Goal: Information Seeking & Learning: Learn about a topic

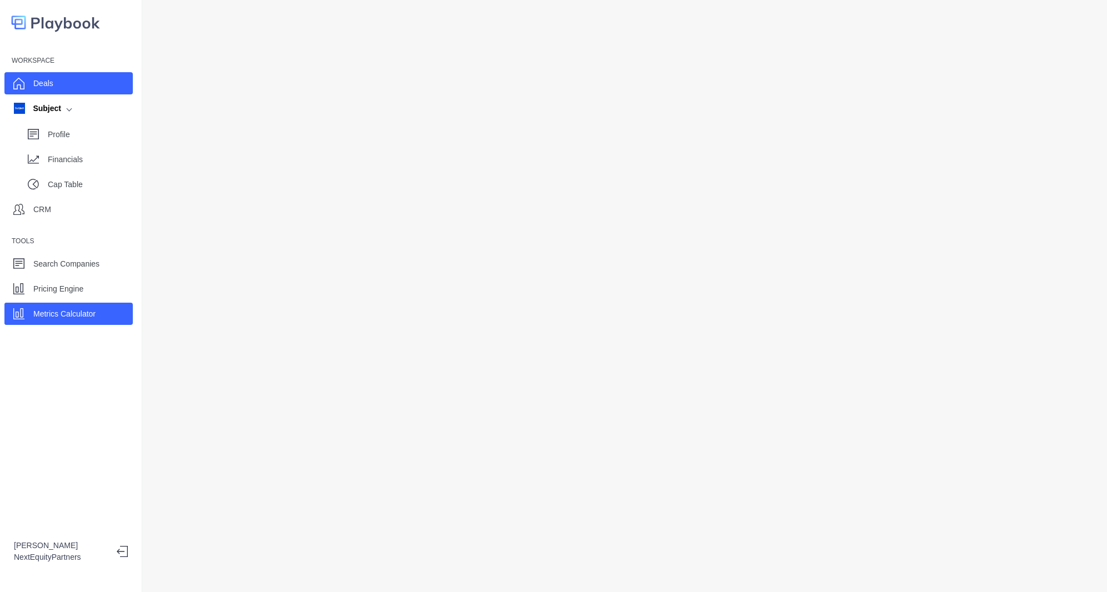
click at [59, 76] on div "Deals" at bounding box center [68, 83] width 128 height 22
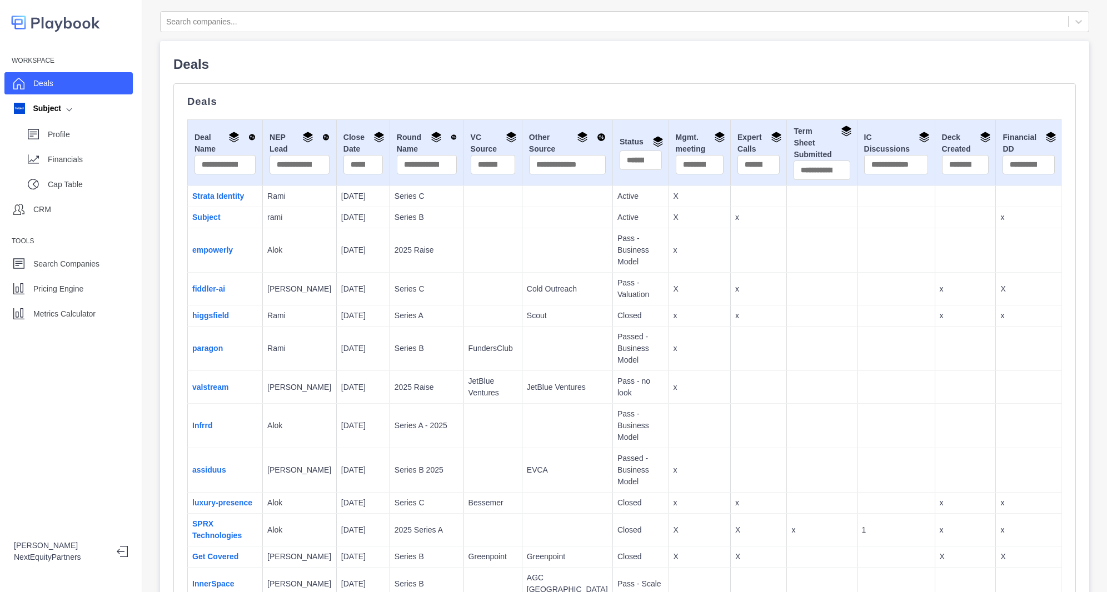
click at [617, 497] on p "Closed" at bounding box center [640, 503] width 47 height 12
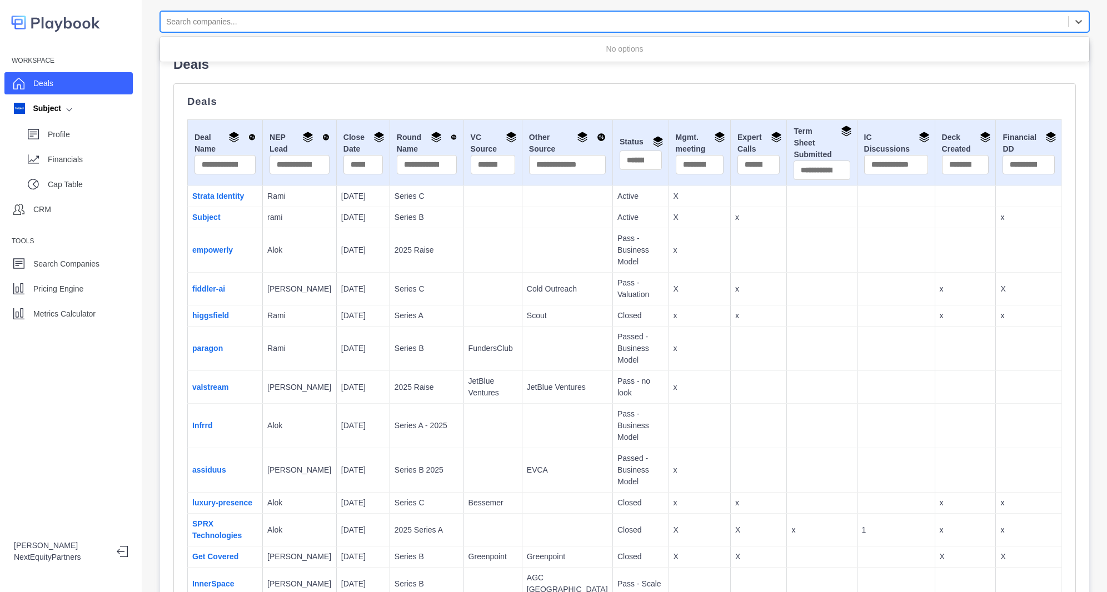
click at [236, 27] on div at bounding box center [614, 22] width 896 height 14
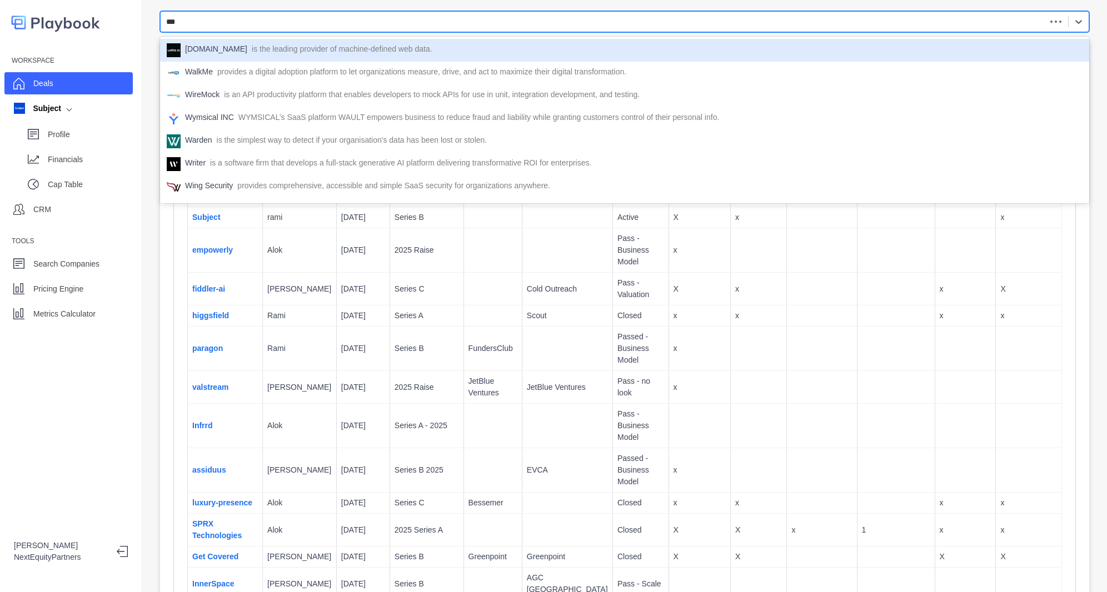
type input "****"
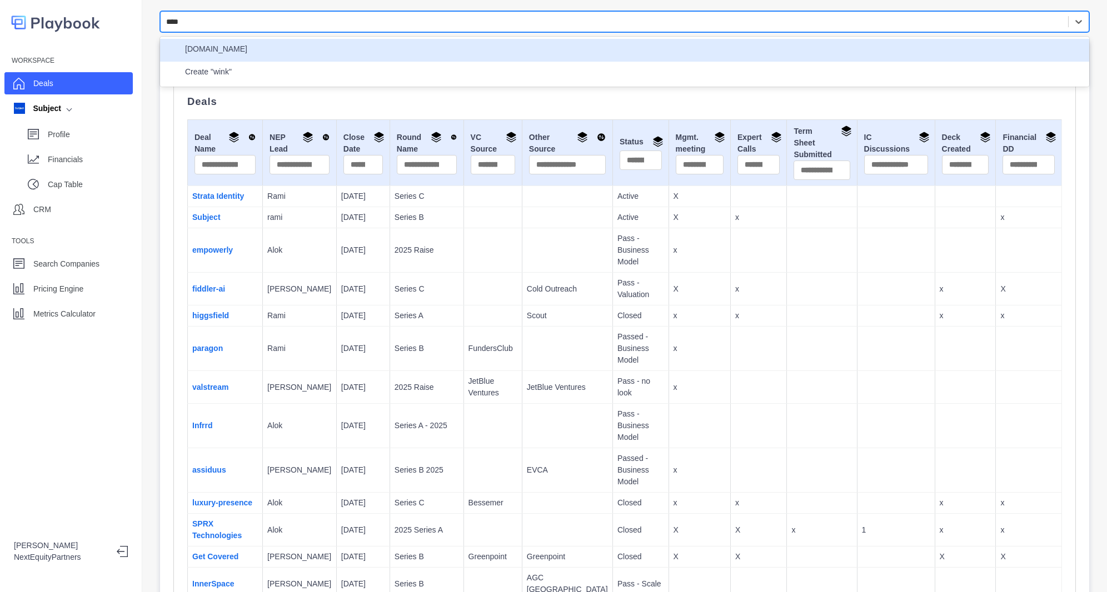
click at [239, 41] on div "[DOMAIN_NAME]" at bounding box center [624, 50] width 929 height 23
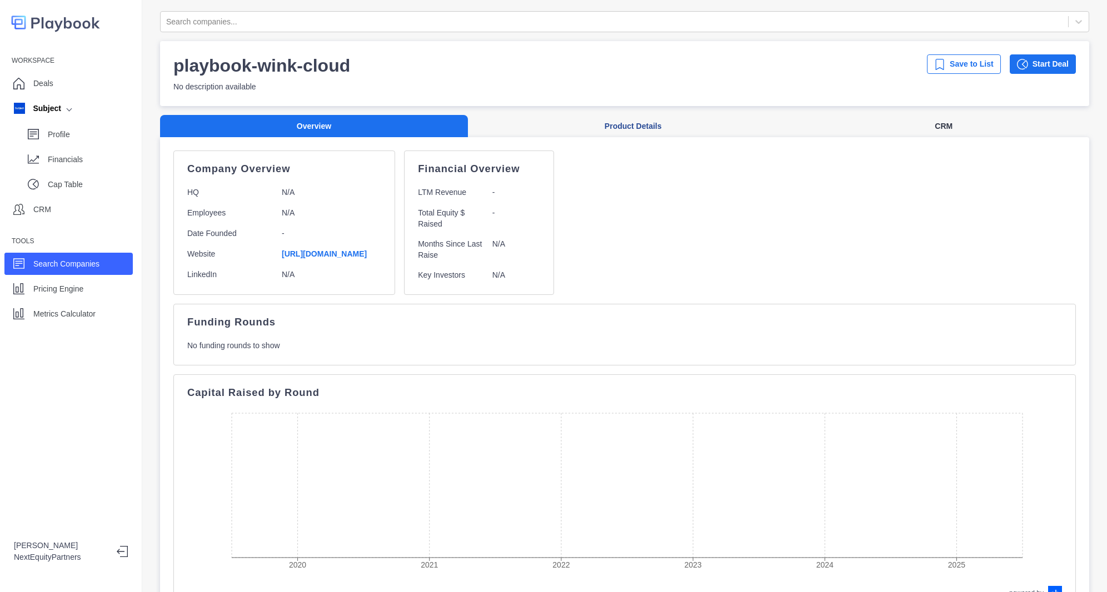
click at [920, 124] on button "CRM" at bounding box center [943, 126] width 291 height 23
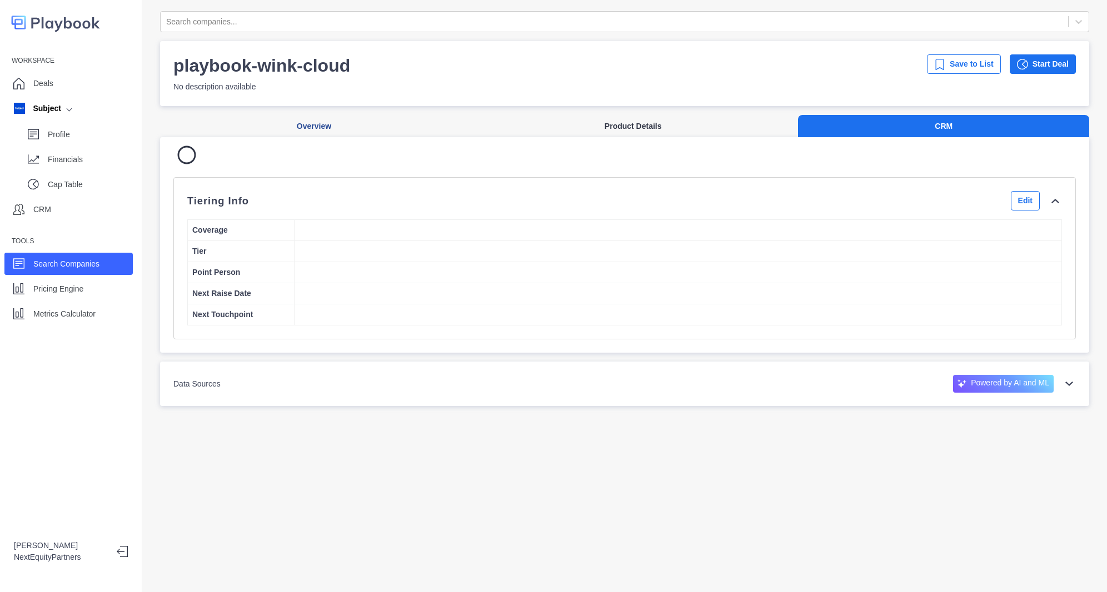
click at [611, 127] on button "Product Details" at bounding box center [633, 126] width 330 height 23
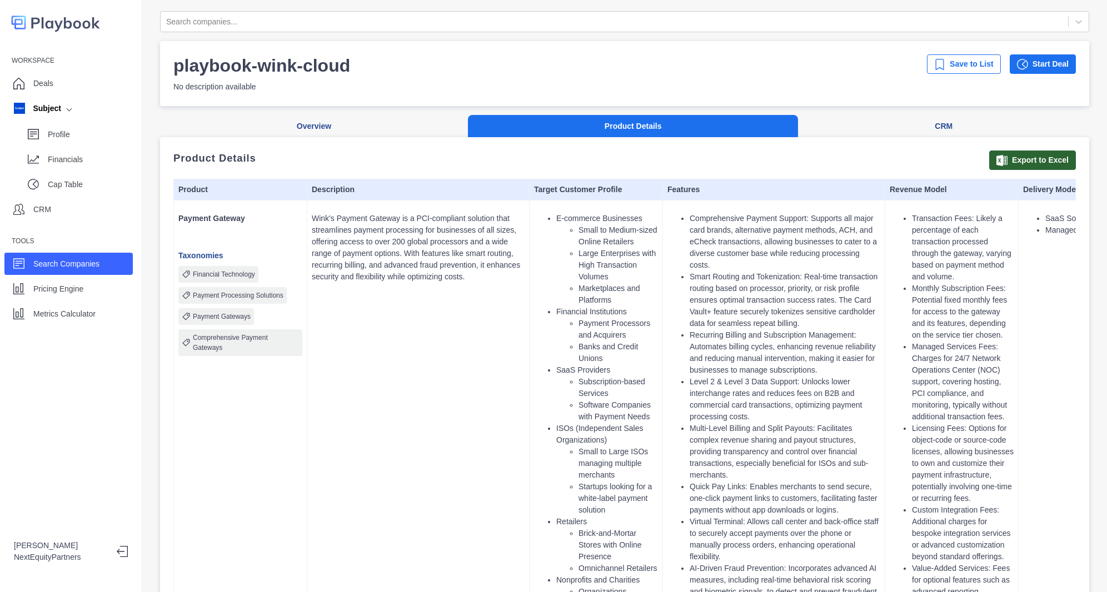
click at [700, 443] on li "Multi-Level Billing and Split Payouts: Facilitates complex revenue sharing and …" at bounding box center [784, 452] width 191 height 58
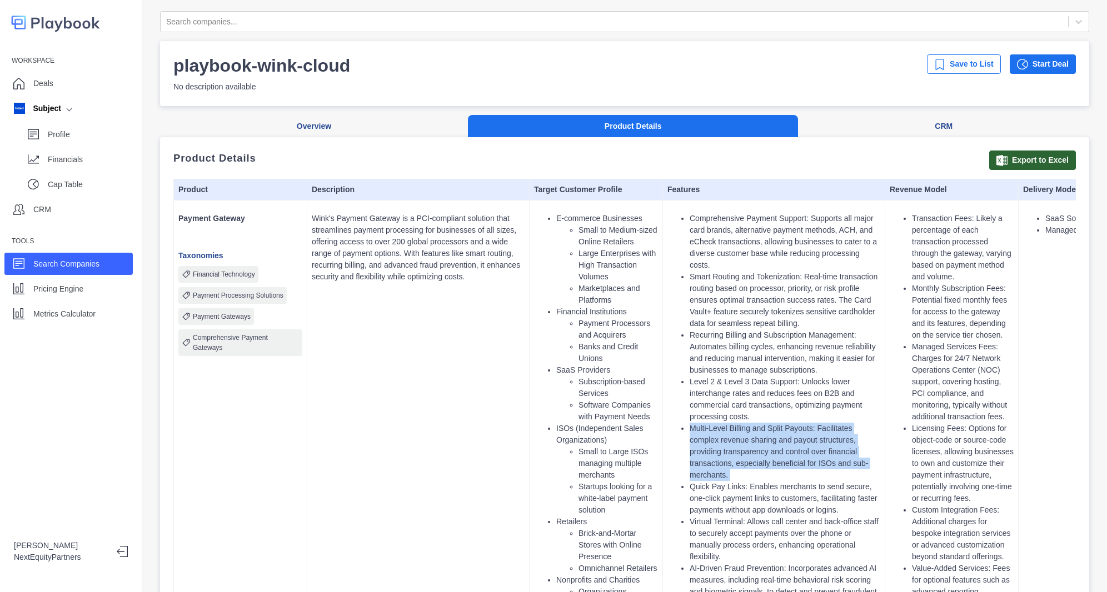
click at [700, 443] on li "Multi-Level Billing and Split Payouts: Facilitates complex revenue sharing and …" at bounding box center [784, 452] width 191 height 58
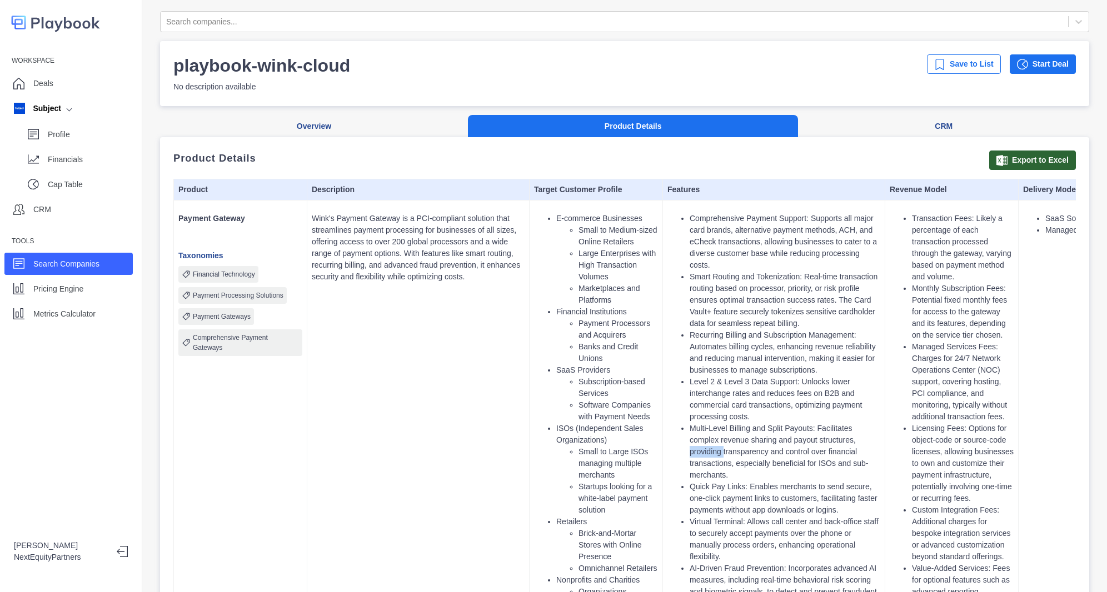
click at [700, 443] on li "Multi-Level Billing and Split Payouts: Facilitates complex revenue sharing and …" at bounding box center [784, 452] width 191 height 58
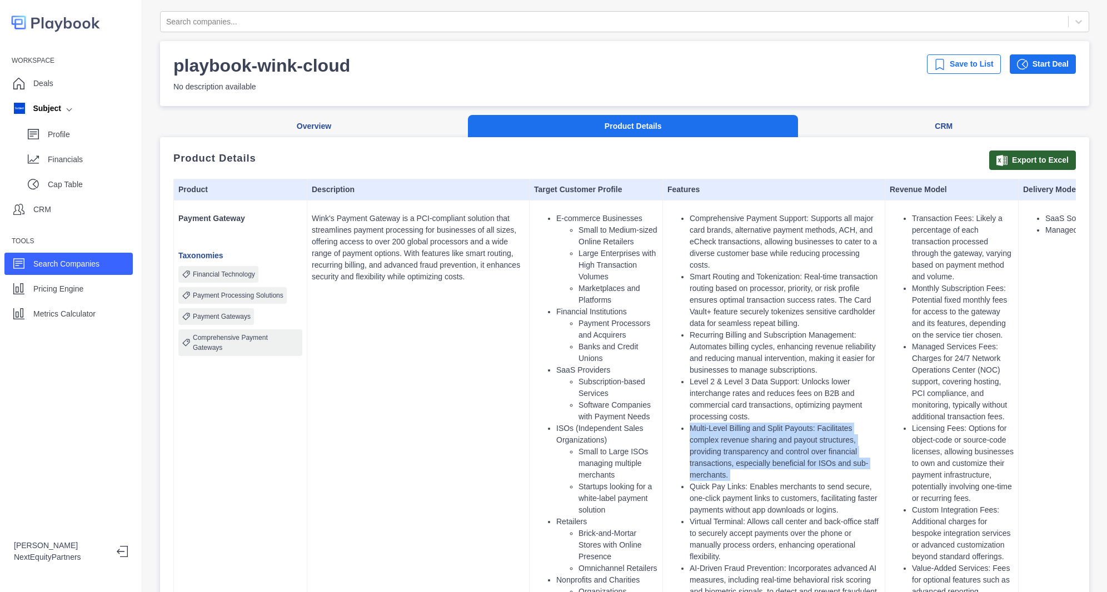
click at [700, 443] on li "Multi-Level Billing and Split Payouts: Facilitates complex revenue sharing and …" at bounding box center [784, 452] width 191 height 58
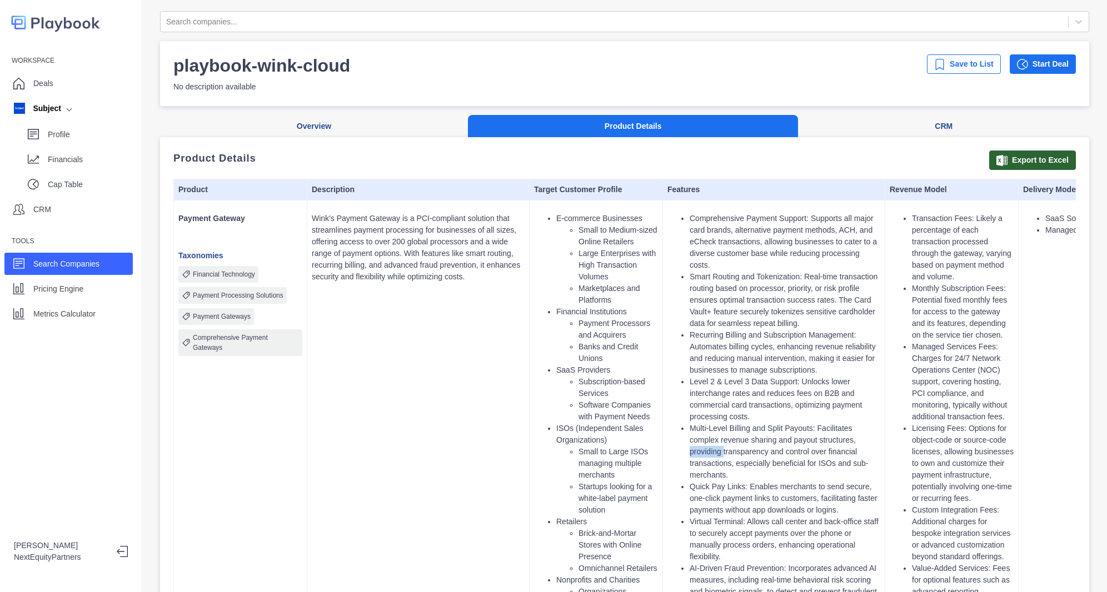
click at [700, 443] on li "Multi-Level Billing and Split Payouts: Facilitates complex revenue sharing and …" at bounding box center [784, 452] width 191 height 58
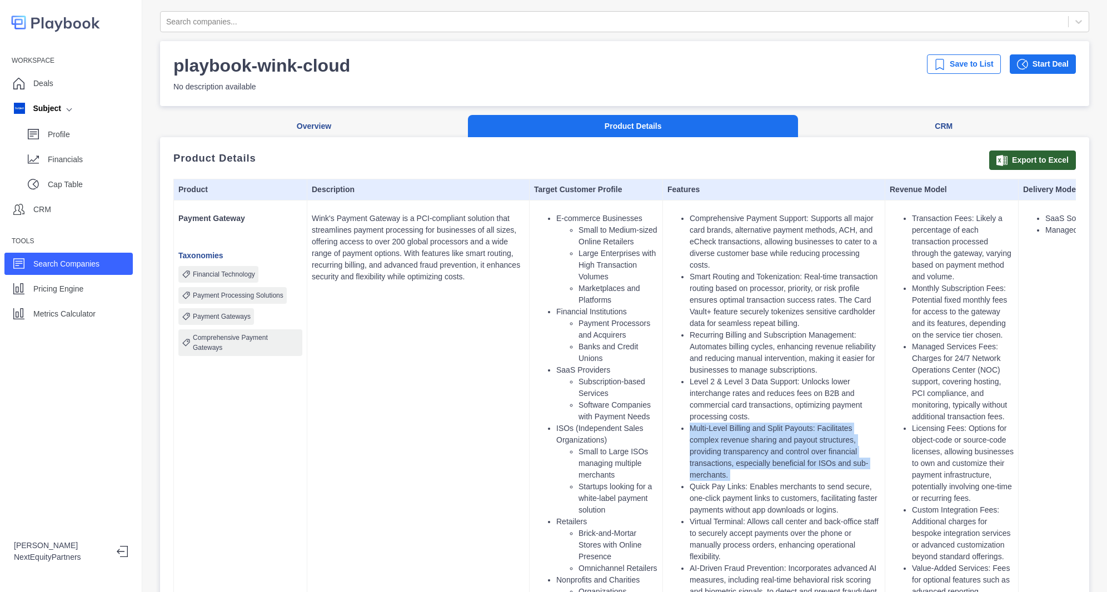
click at [700, 443] on li "Multi-Level Billing and Split Payouts: Facilitates complex revenue sharing and …" at bounding box center [784, 452] width 191 height 58
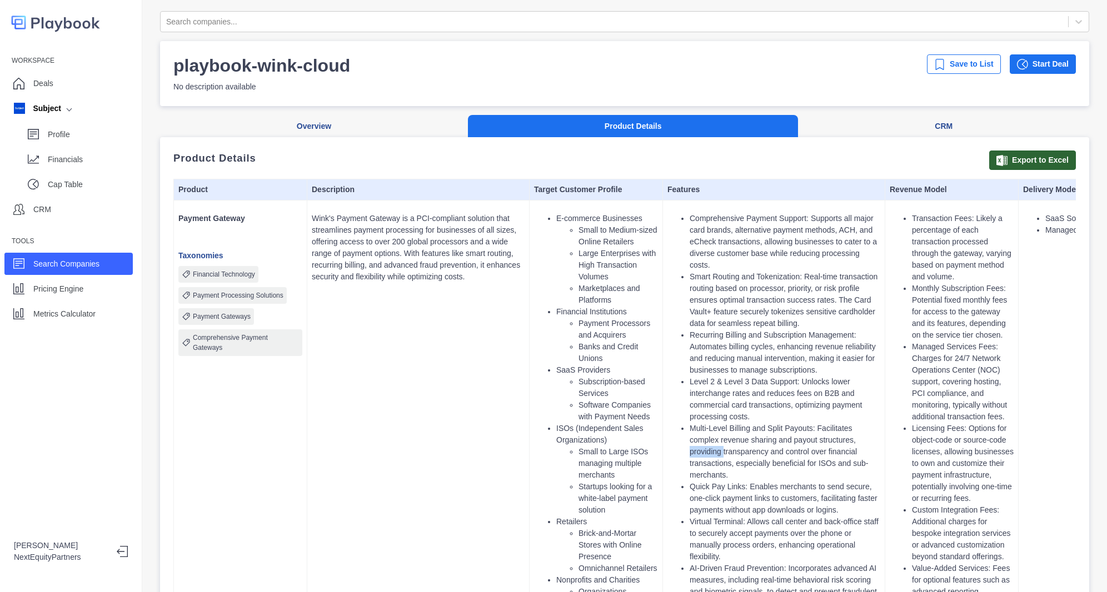
click at [700, 443] on li "Multi-Level Billing and Split Payouts: Facilitates complex revenue sharing and …" at bounding box center [784, 452] width 191 height 58
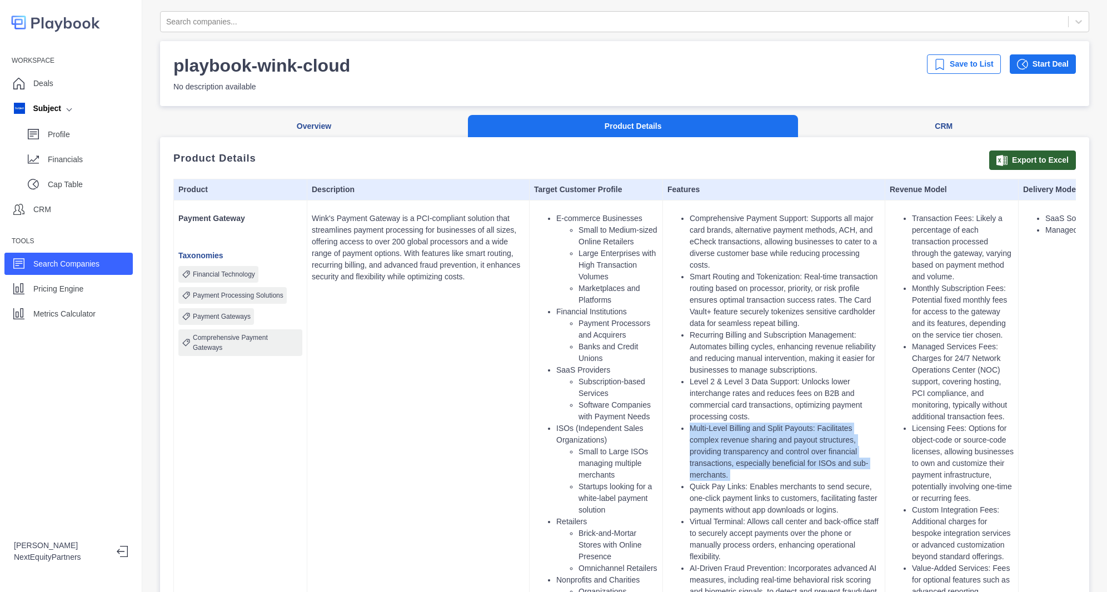
click at [700, 443] on li "Multi-Level Billing and Split Payouts: Facilitates complex revenue sharing and …" at bounding box center [784, 452] width 191 height 58
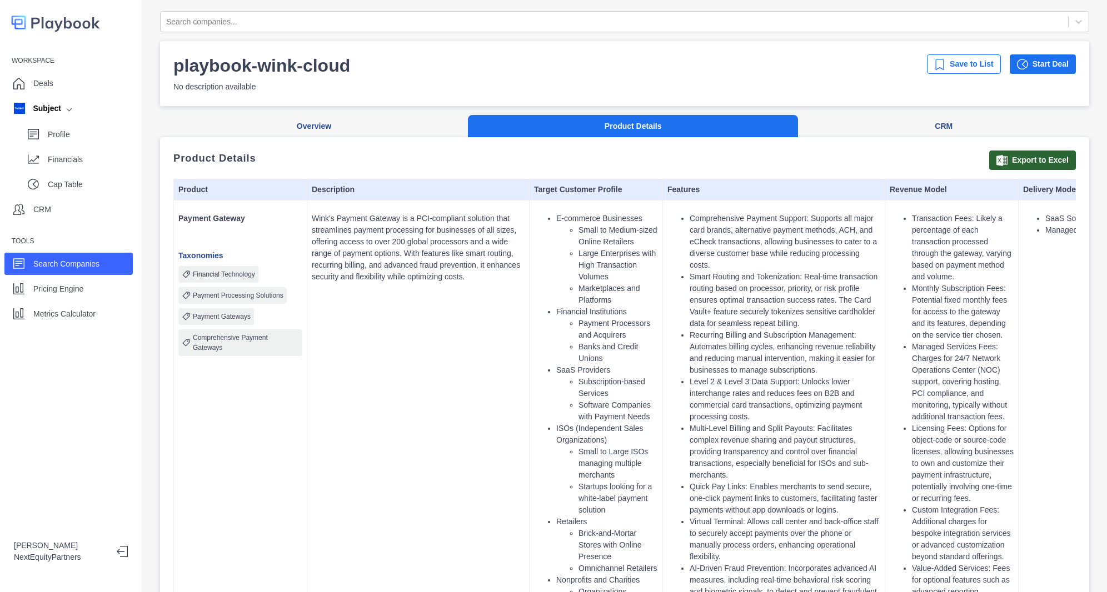
click at [741, 351] on li "Recurring Billing and Subscription Management: Automates billing cycles, enhanc…" at bounding box center [784, 352] width 191 height 47
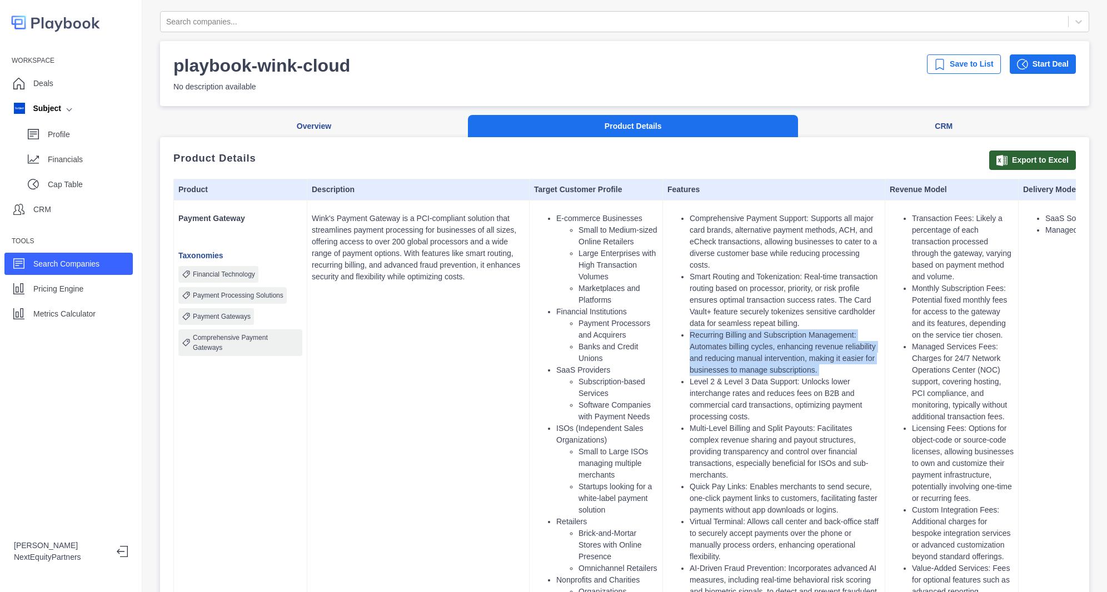
click at [741, 351] on li "Recurring Billing and Subscription Management: Automates billing cycles, enhanc…" at bounding box center [784, 352] width 191 height 47
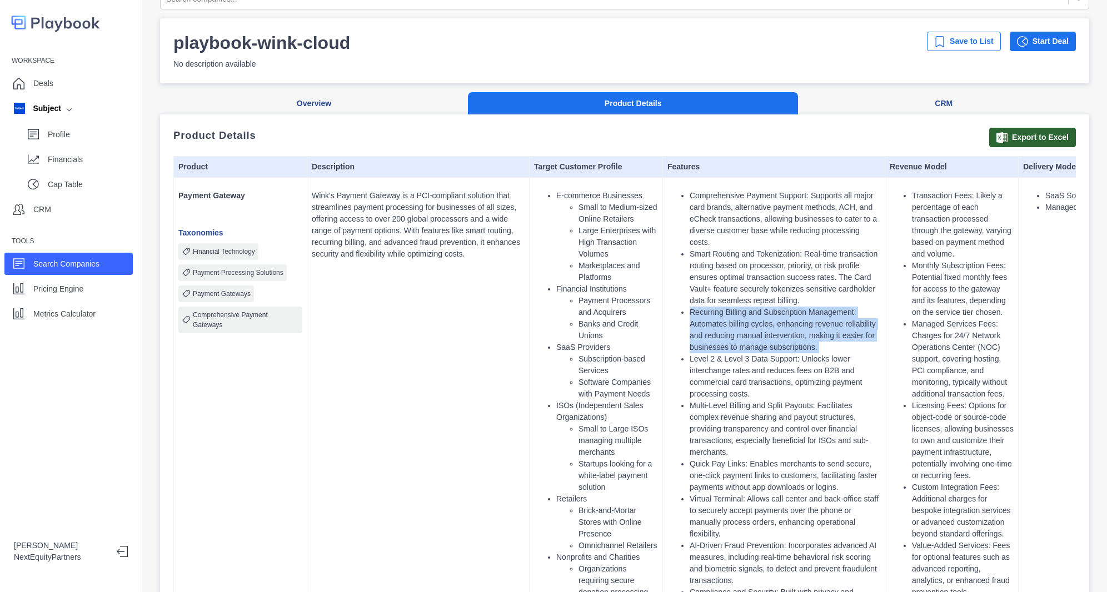
scroll to position [0, 69]
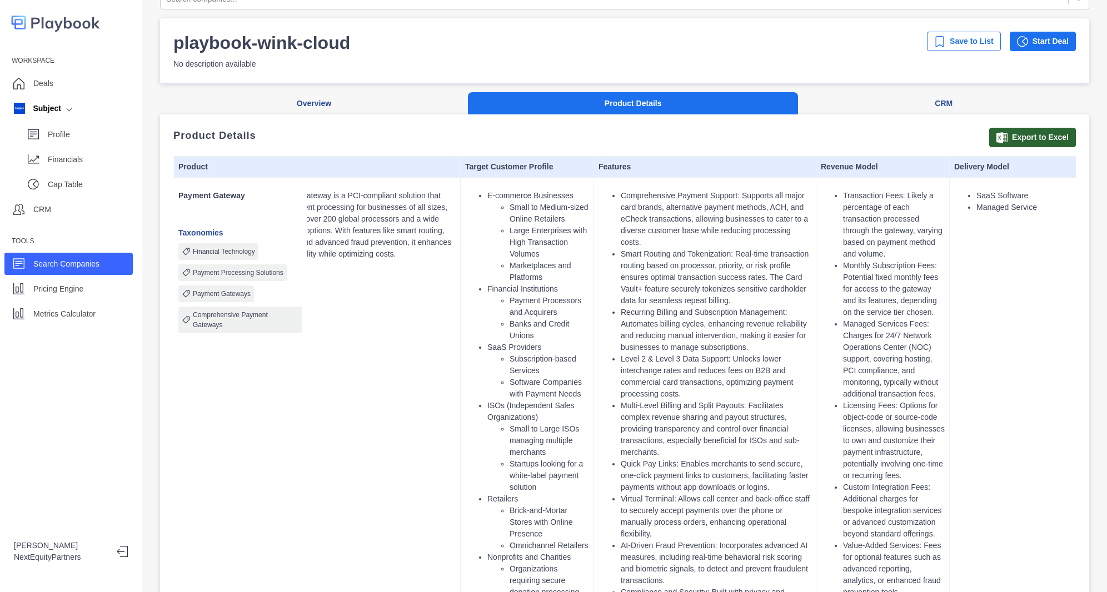
click at [888, 216] on li "Transaction Fees: Likely a percentage of each transaction processed through the…" at bounding box center [894, 225] width 102 height 70
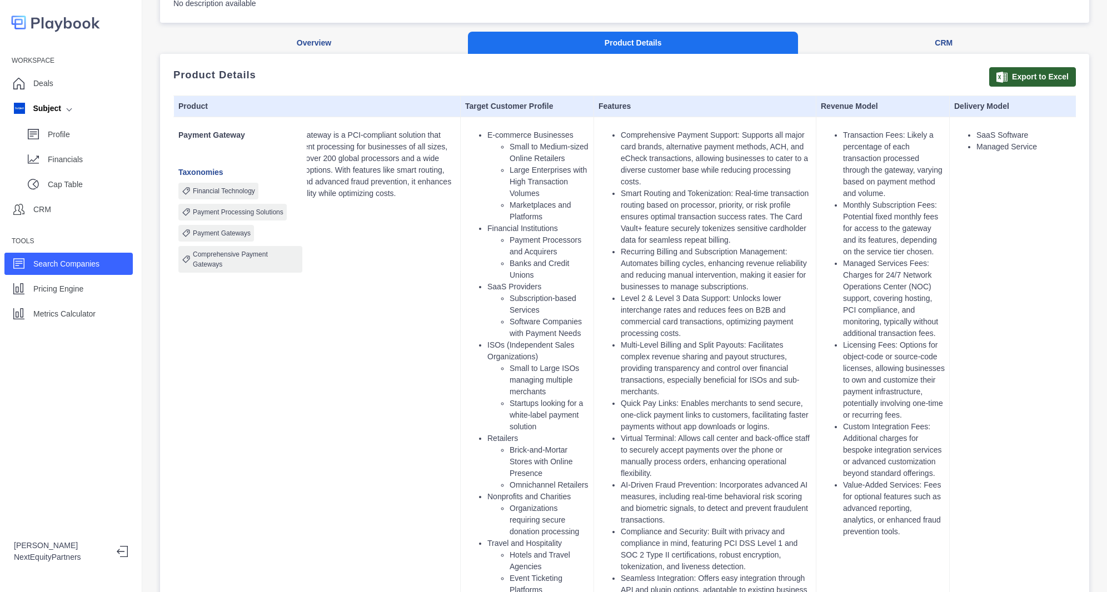
scroll to position [0, 0]
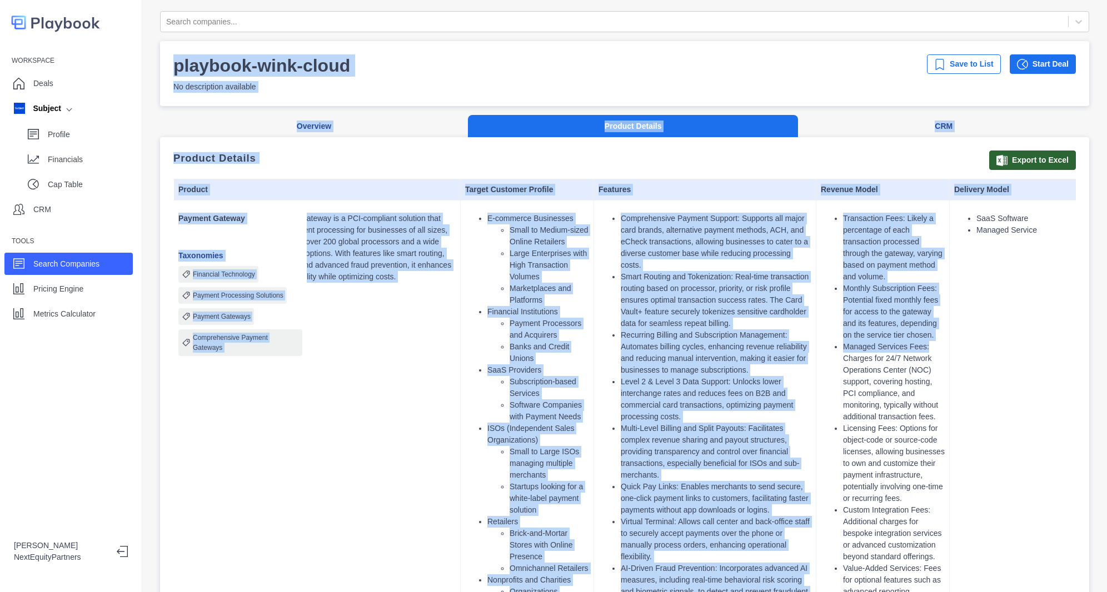
drag, startPoint x: 858, startPoint y: 7, endPoint x: 937, endPoint y: 342, distance: 344.5
click at [937, 342] on div "Search companies... playbook-wink-cloud No description available Save to List S…" at bounding box center [624, 296] width 964 height 592
click at [937, 342] on li "Managed Services Fees: Charges for 24/7 Network Operations Center (NOC) support…" at bounding box center [894, 382] width 102 height 82
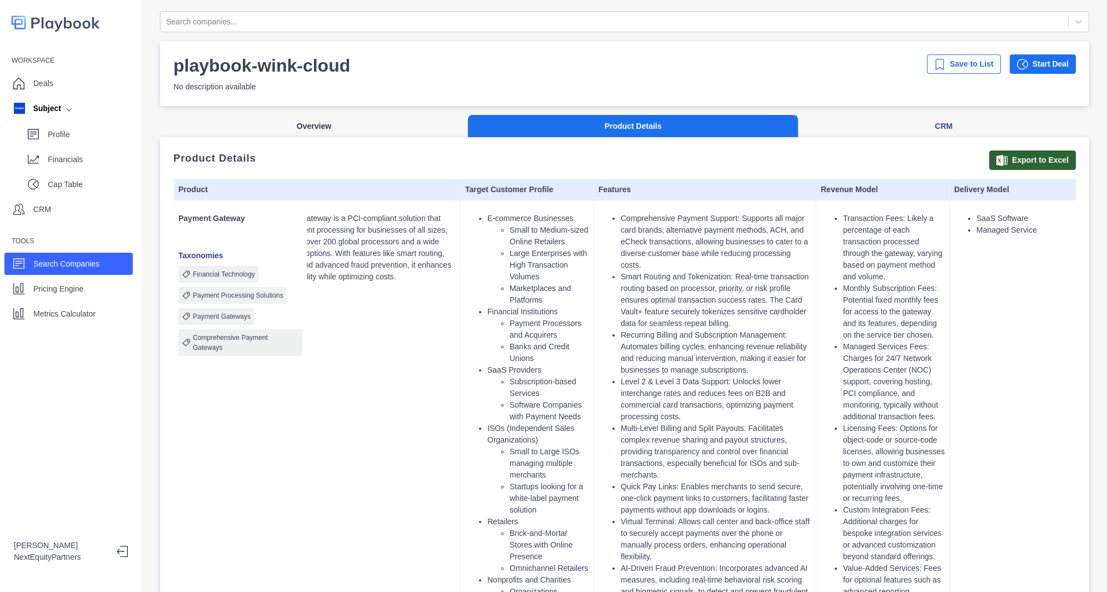
click at [300, 129] on button "Overview" at bounding box center [314, 126] width 308 height 23
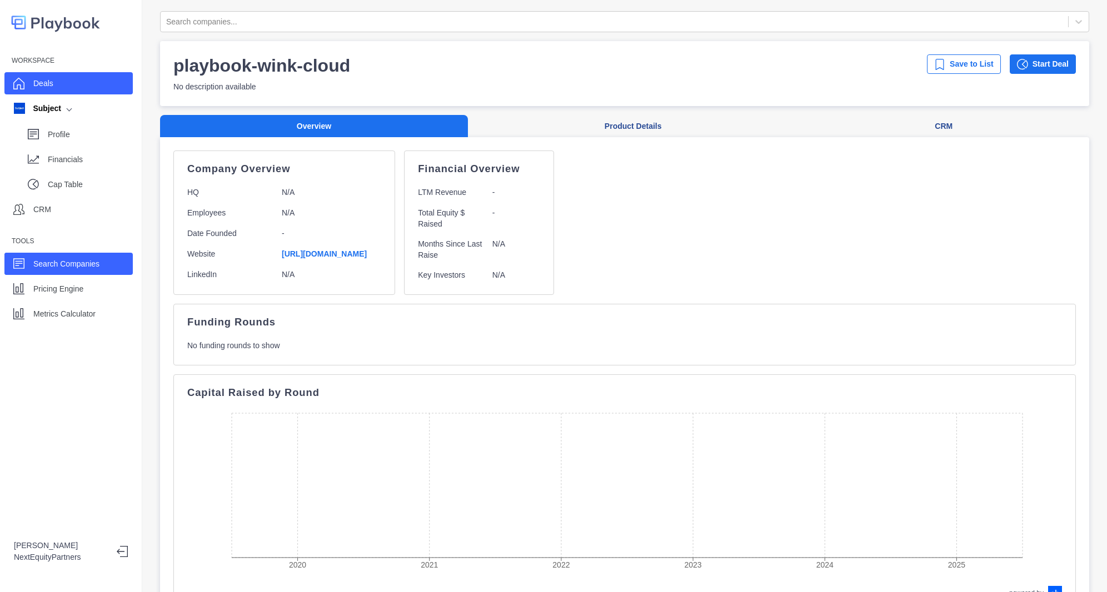
click at [49, 85] on p "Deals" at bounding box center [43, 84] width 20 height 12
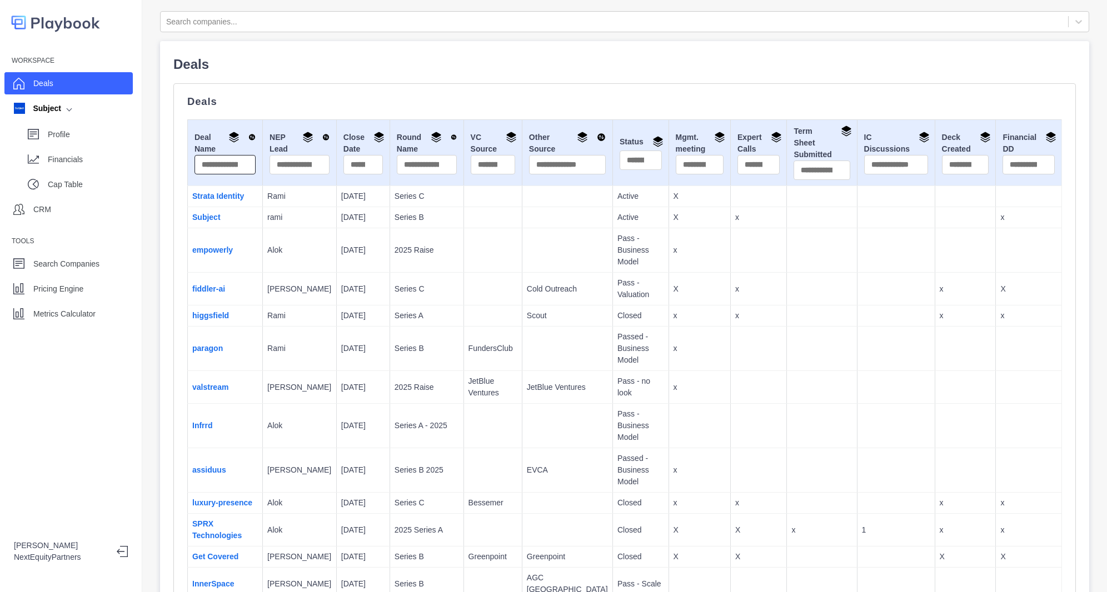
click at [209, 161] on input "text" at bounding box center [224, 164] width 61 height 19
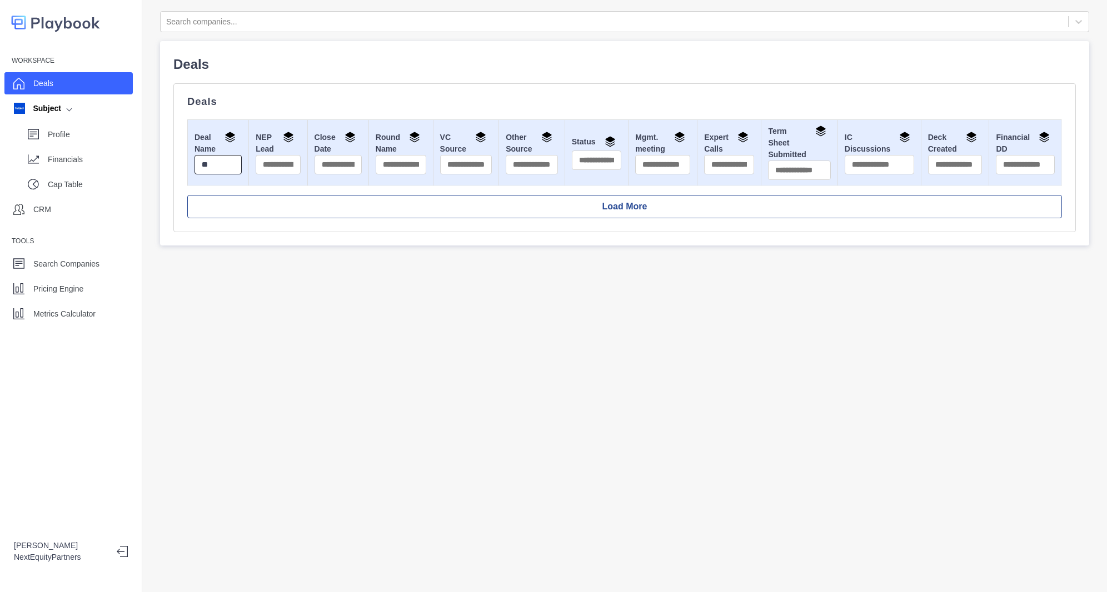
type input "*"
